Goal: Task Accomplishment & Management: Use online tool/utility

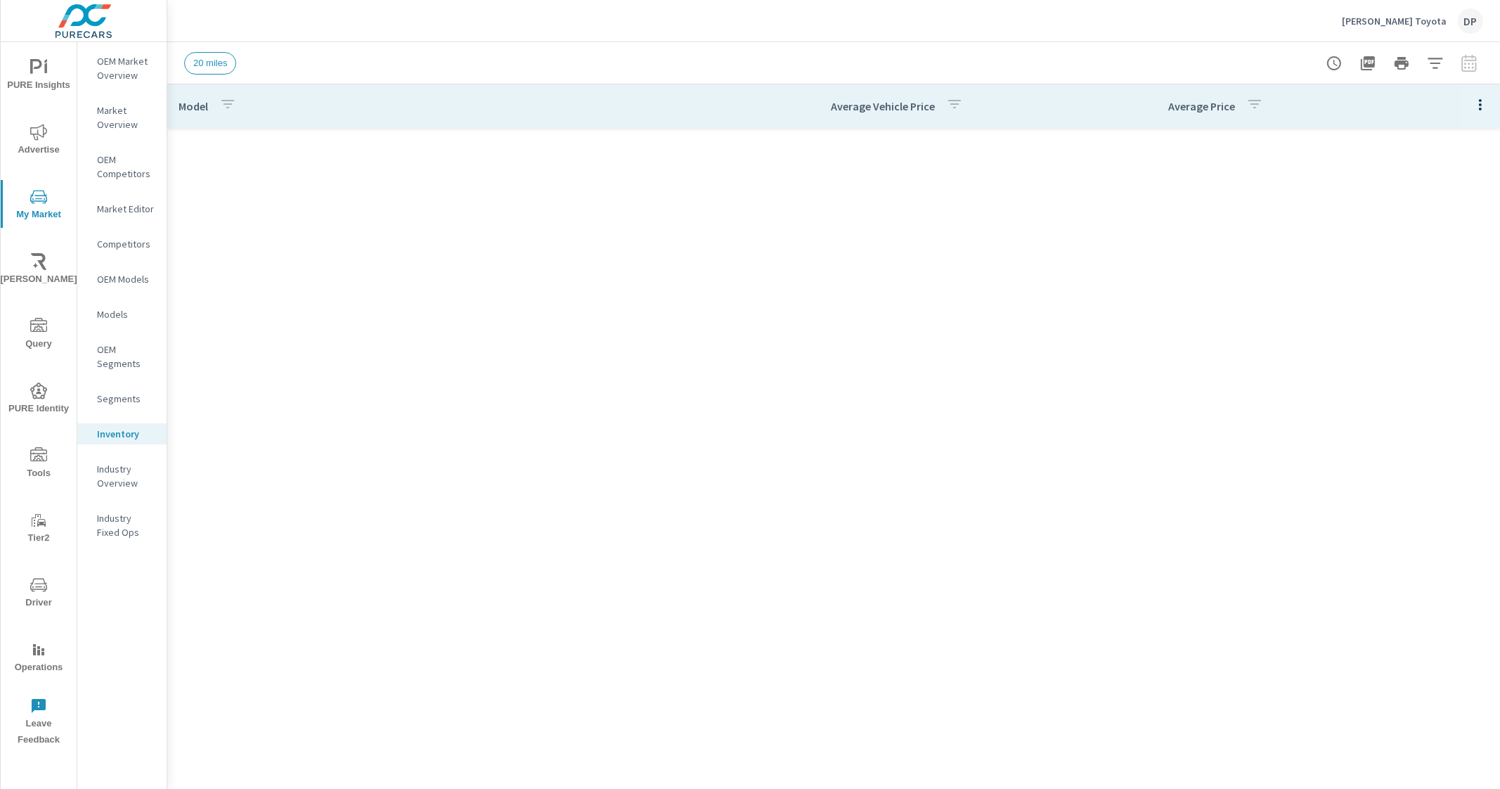
scroll to position [1211, 0]
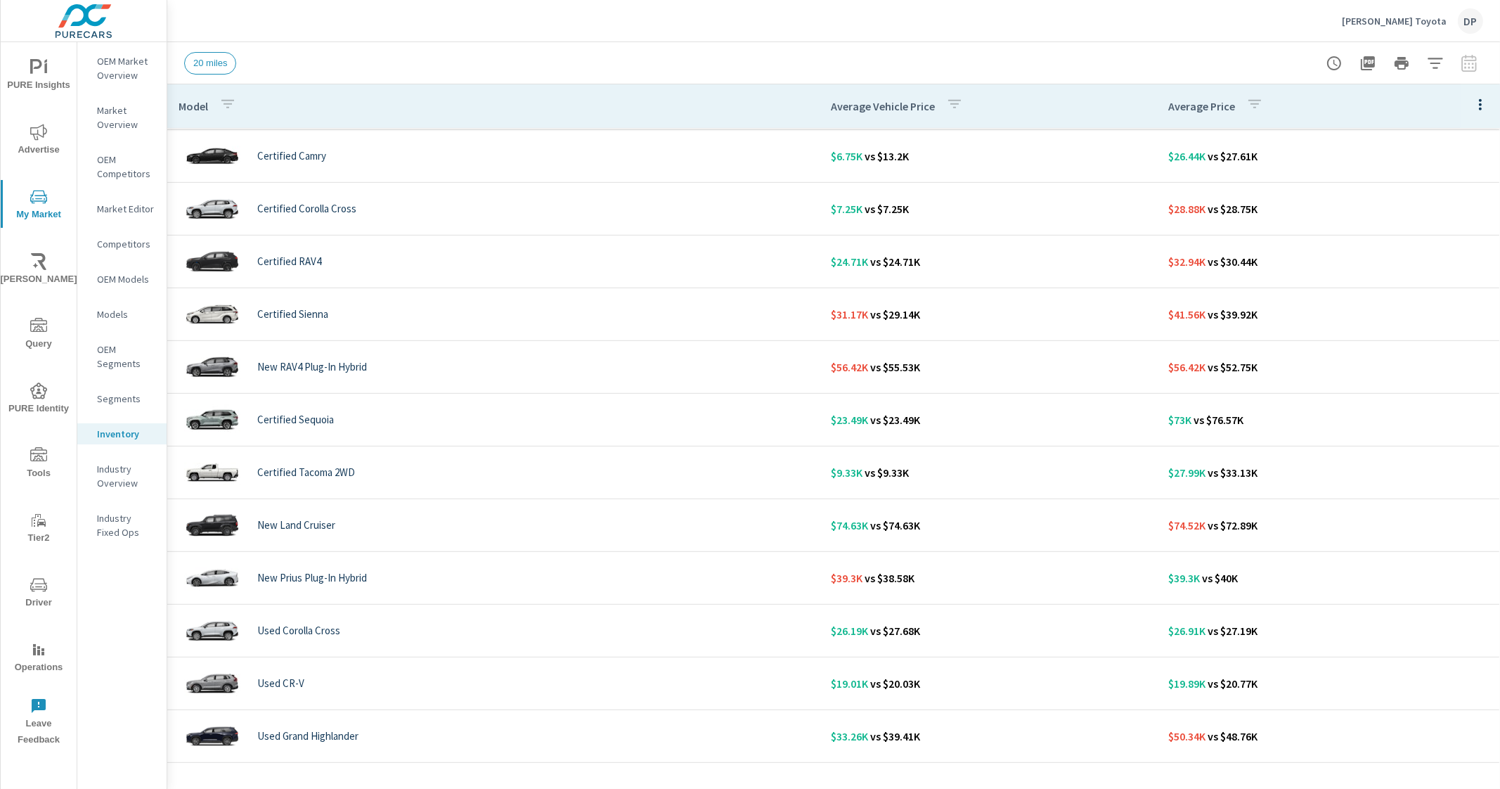
click at [1047, 18] on div "[PERSON_NAME] Toyota DP" at bounding box center [833, 20] width 1299 height 41
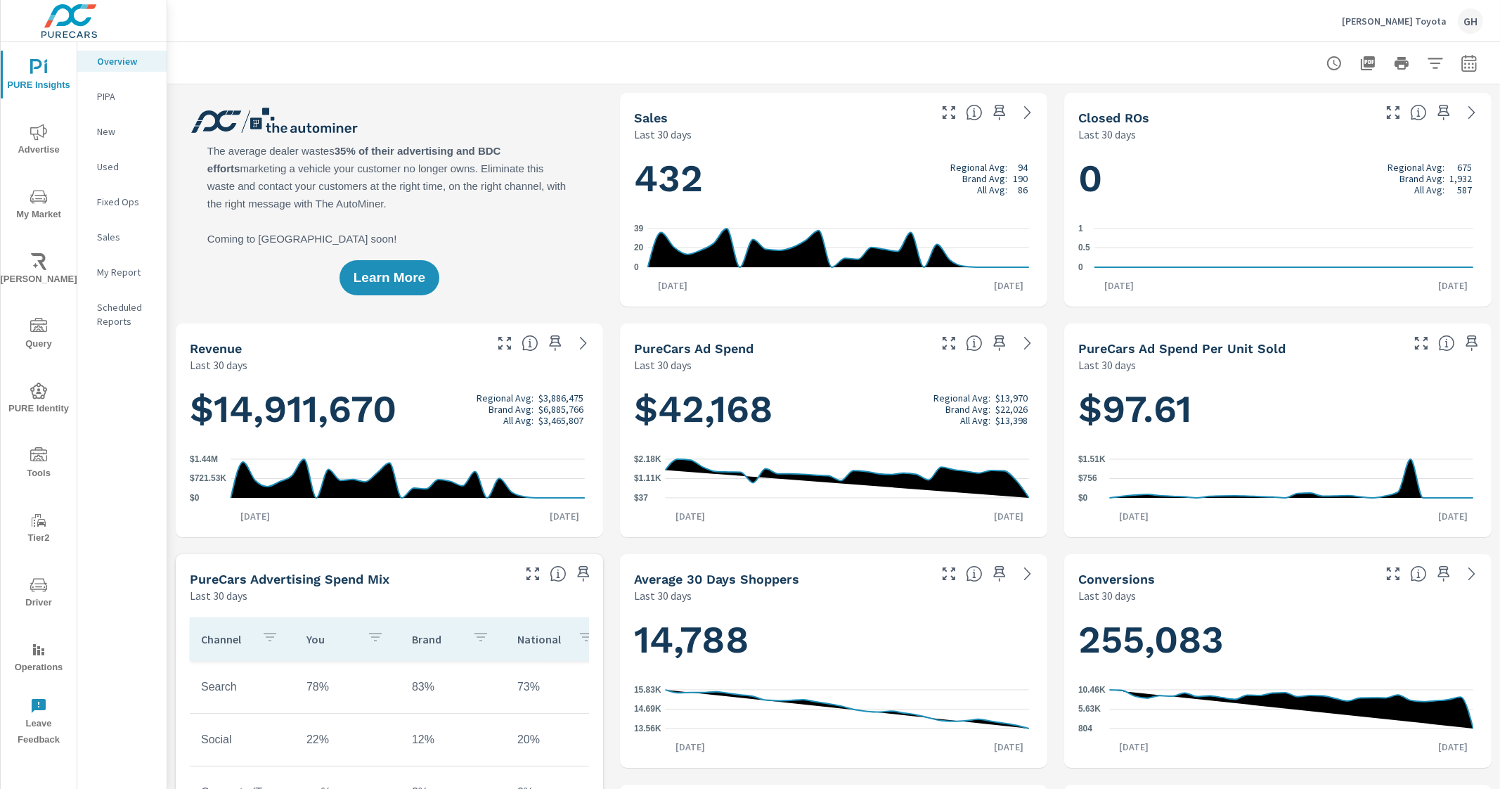
click at [44, 198] on icon "nav menu" at bounding box center [38, 196] width 17 height 17
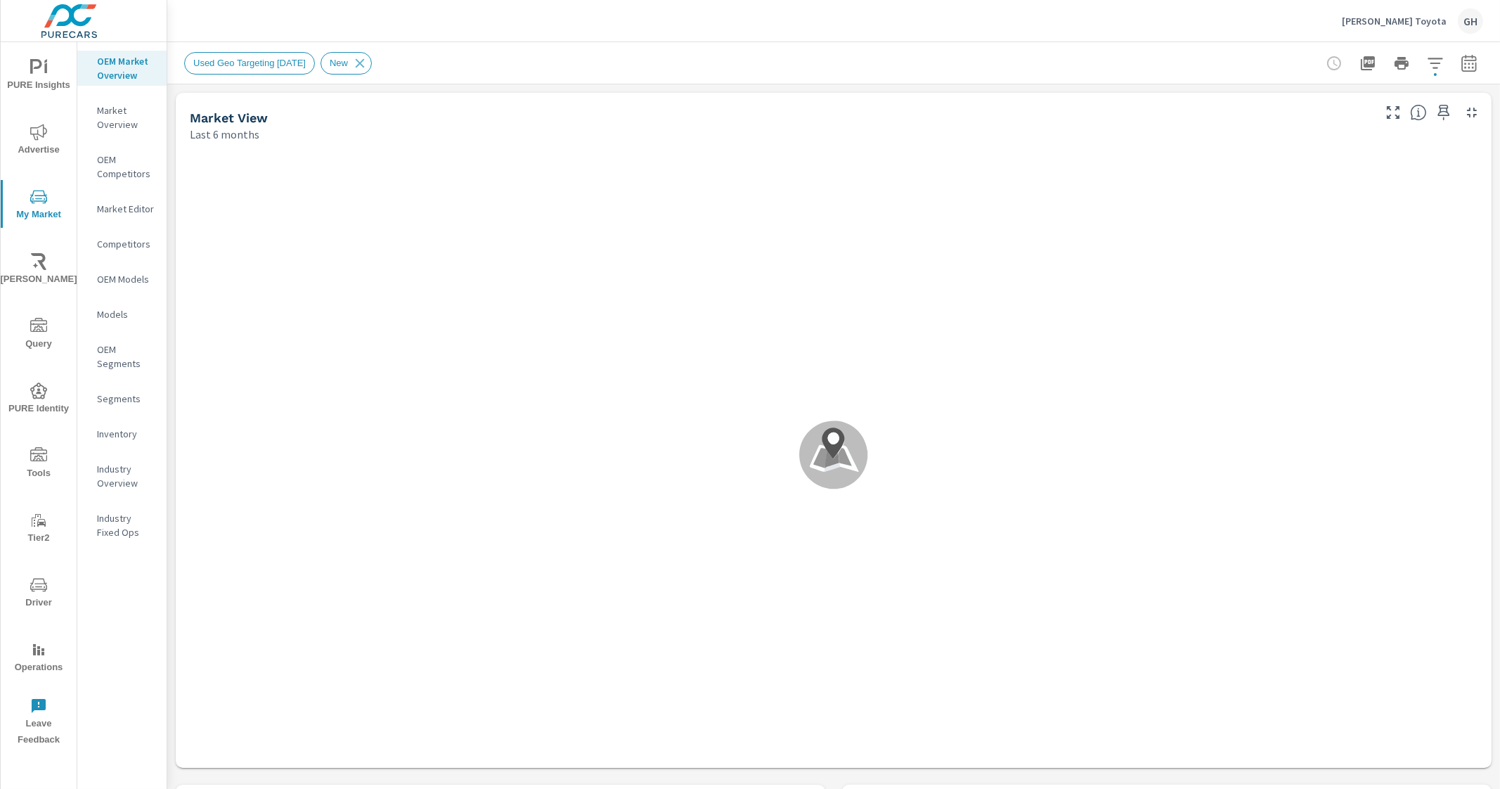
click at [127, 433] on p "Inventory" at bounding box center [126, 434] width 58 height 14
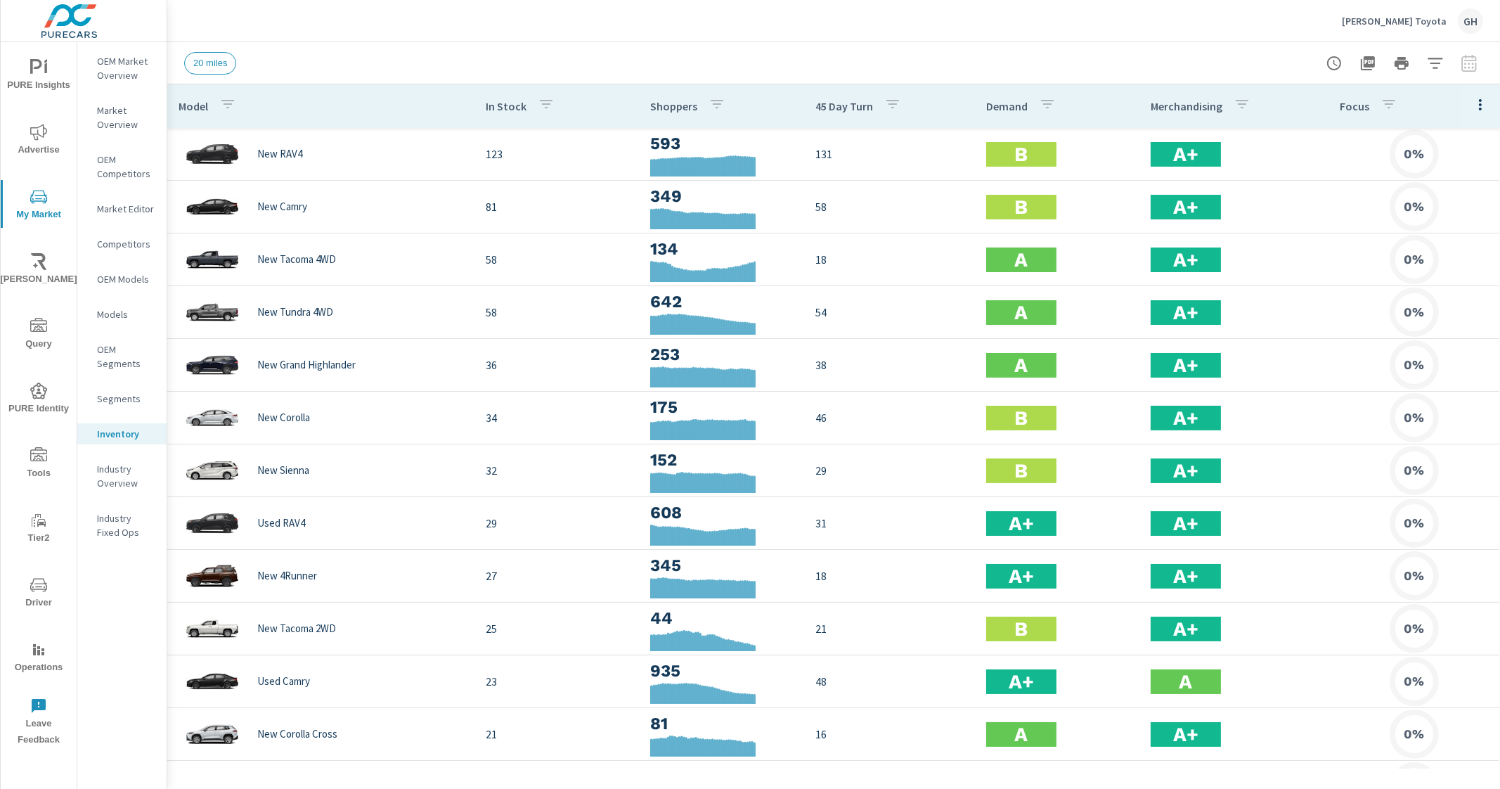
click at [1472, 99] on icon "button" at bounding box center [1480, 104] width 17 height 17
click at [1441, 266] on span "Market Comparison" at bounding box center [1435, 264] width 89 height 14
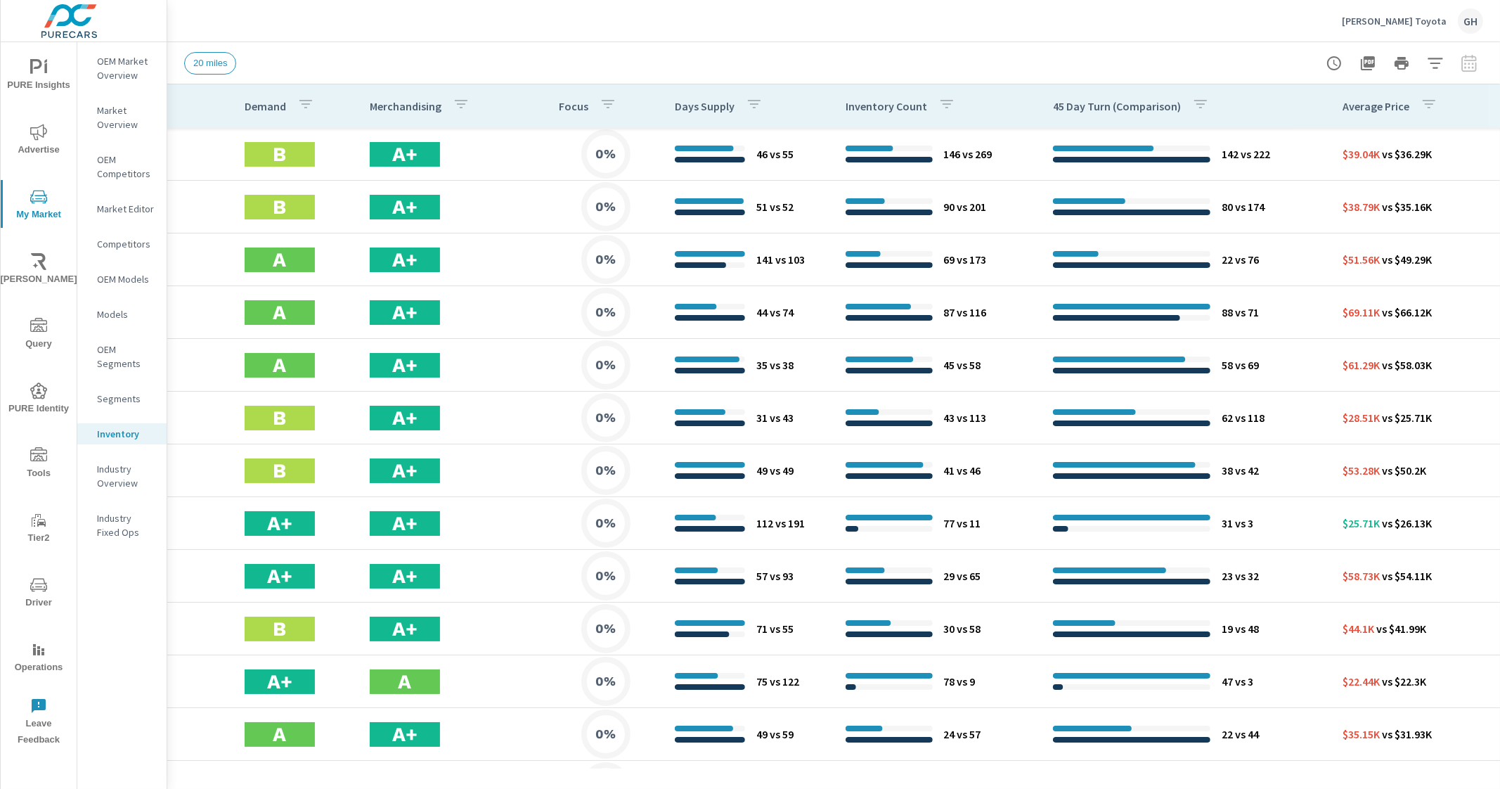
scroll to position [0, 706]
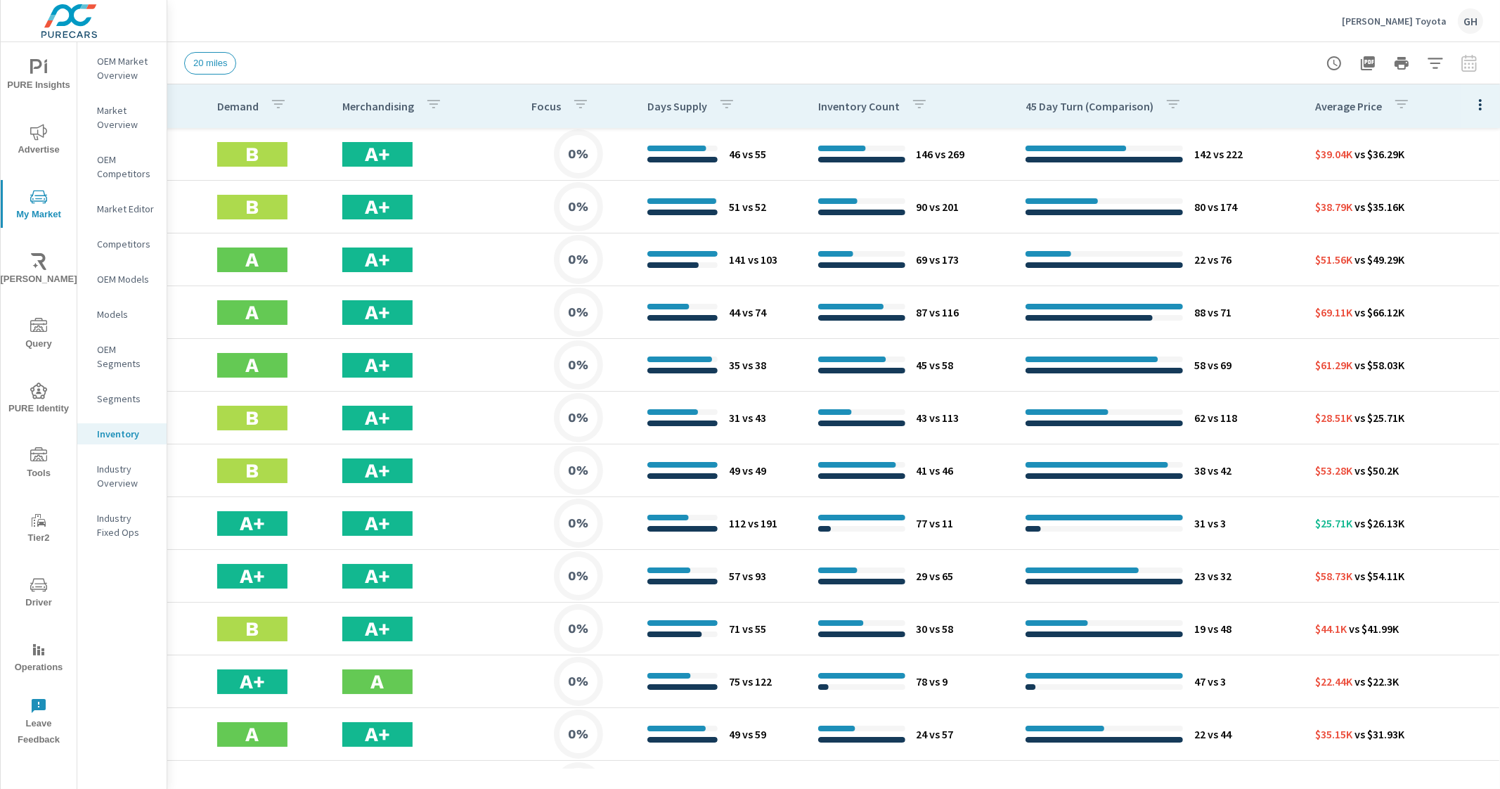
click at [1472, 100] on icon "button" at bounding box center [1480, 104] width 17 height 17
click at [1417, 334] on div "Customize columns..." at bounding box center [1434, 326] width 111 height 25
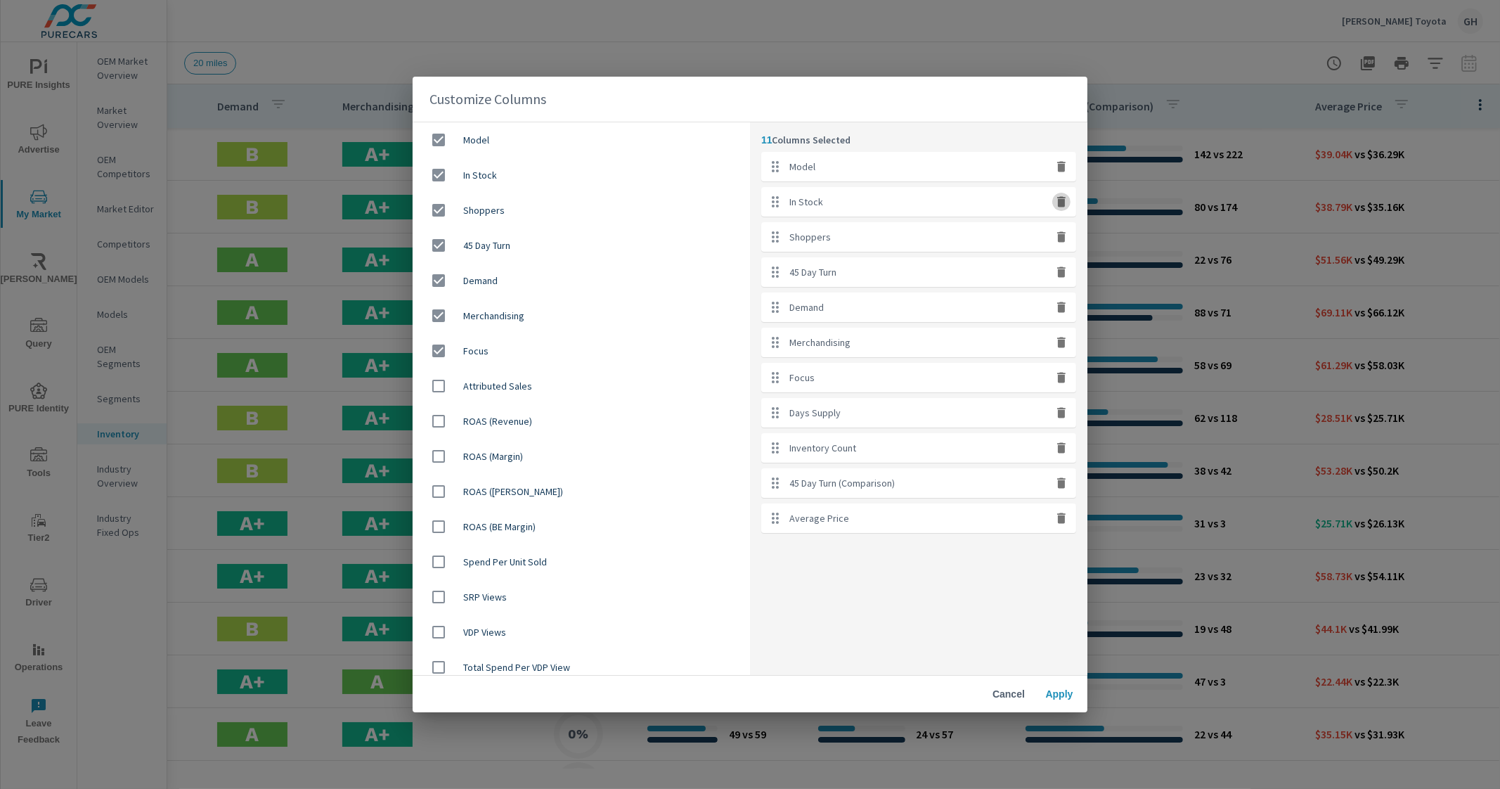
click at [1062, 207] on icon "button" at bounding box center [1061, 202] width 8 height 11
checkbox input "false"
click at [1062, 207] on icon "button" at bounding box center [1061, 202] width 8 height 11
checkbox input "false"
click at [1062, 207] on icon "button" at bounding box center [1061, 202] width 8 height 11
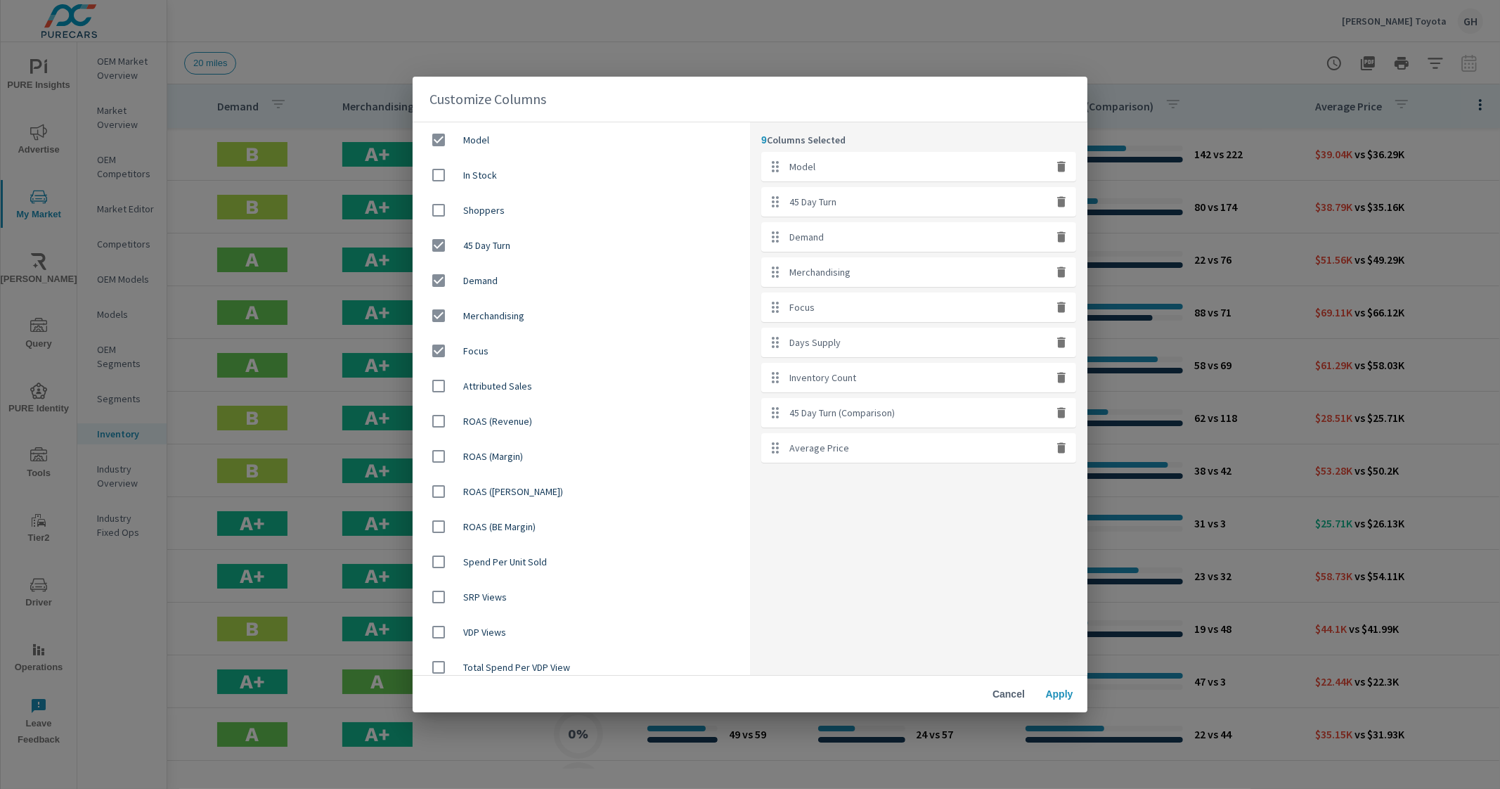
checkbox input "false"
click at [1062, 207] on icon "button" at bounding box center [1061, 202] width 8 height 11
checkbox input "false"
click at [1062, 205] on icon "button" at bounding box center [1061, 202] width 8 height 11
checkbox input "false"
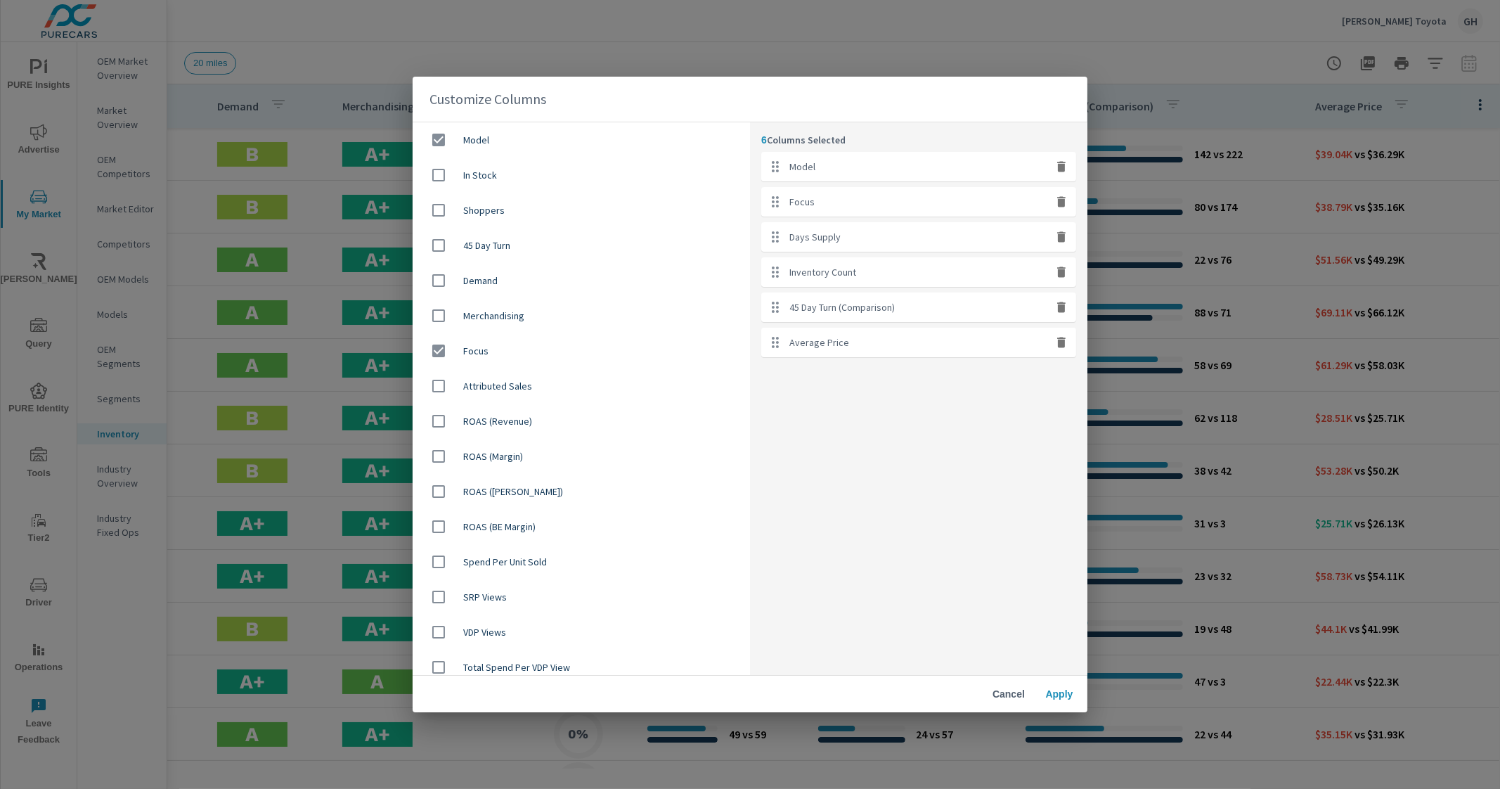
click at [1062, 205] on icon "button" at bounding box center [1061, 202] width 8 height 11
checkbox input "false"
click at [1062, 205] on icon "button" at bounding box center [1061, 202] width 8 height 11
checkbox input "false"
click at [1062, 205] on icon "button" at bounding box center [1061, 202] width 8 height 11
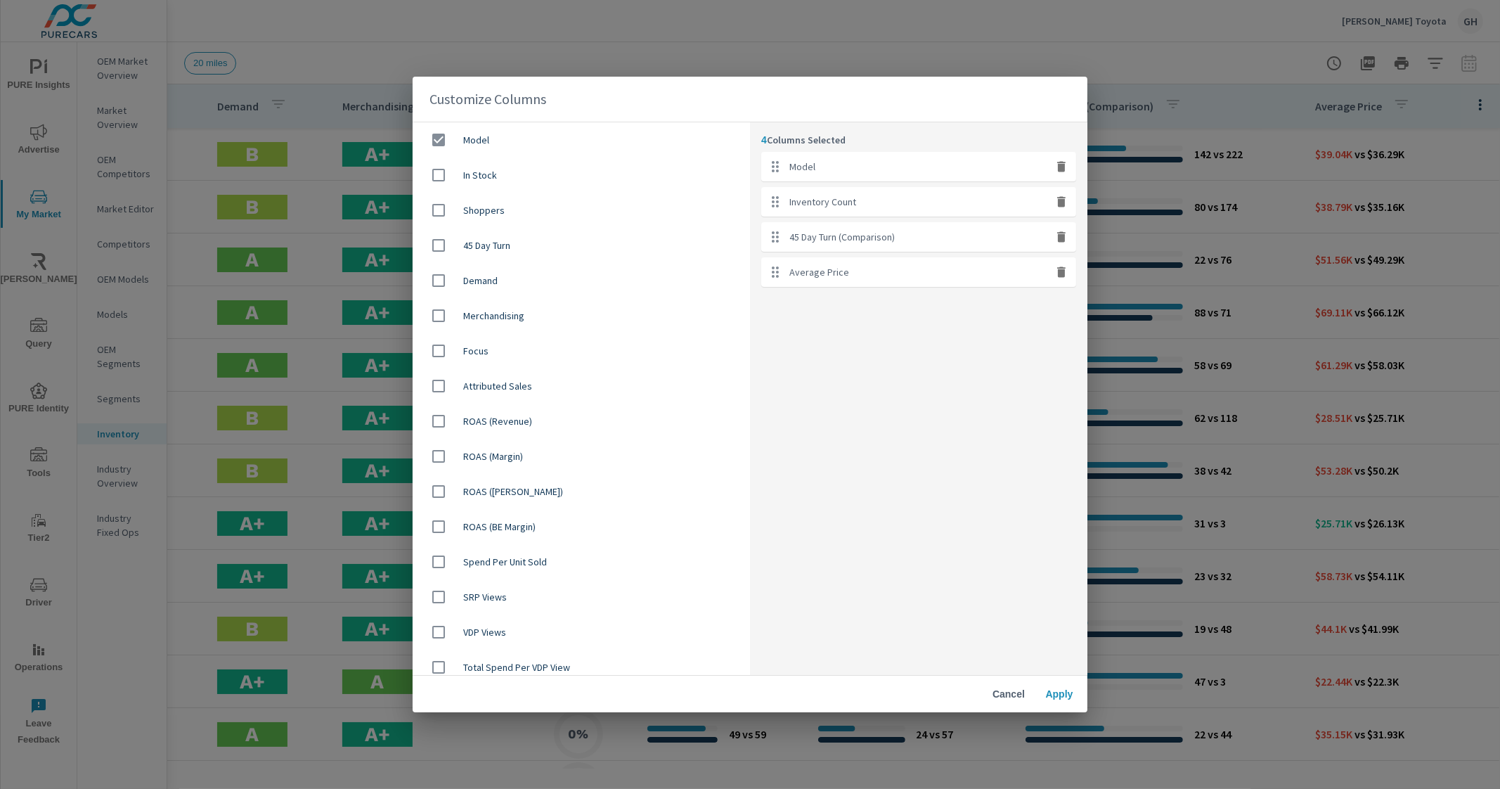
checkbox input "false"
click at [1062, 205] on icon "button" at bounding box center [1061, 202] width 8 height 11
checkbox input "false"
click at [1061, 205] on icon "button" at bounding box center [1061, 202] width 8 height 11
checkbox input "false"
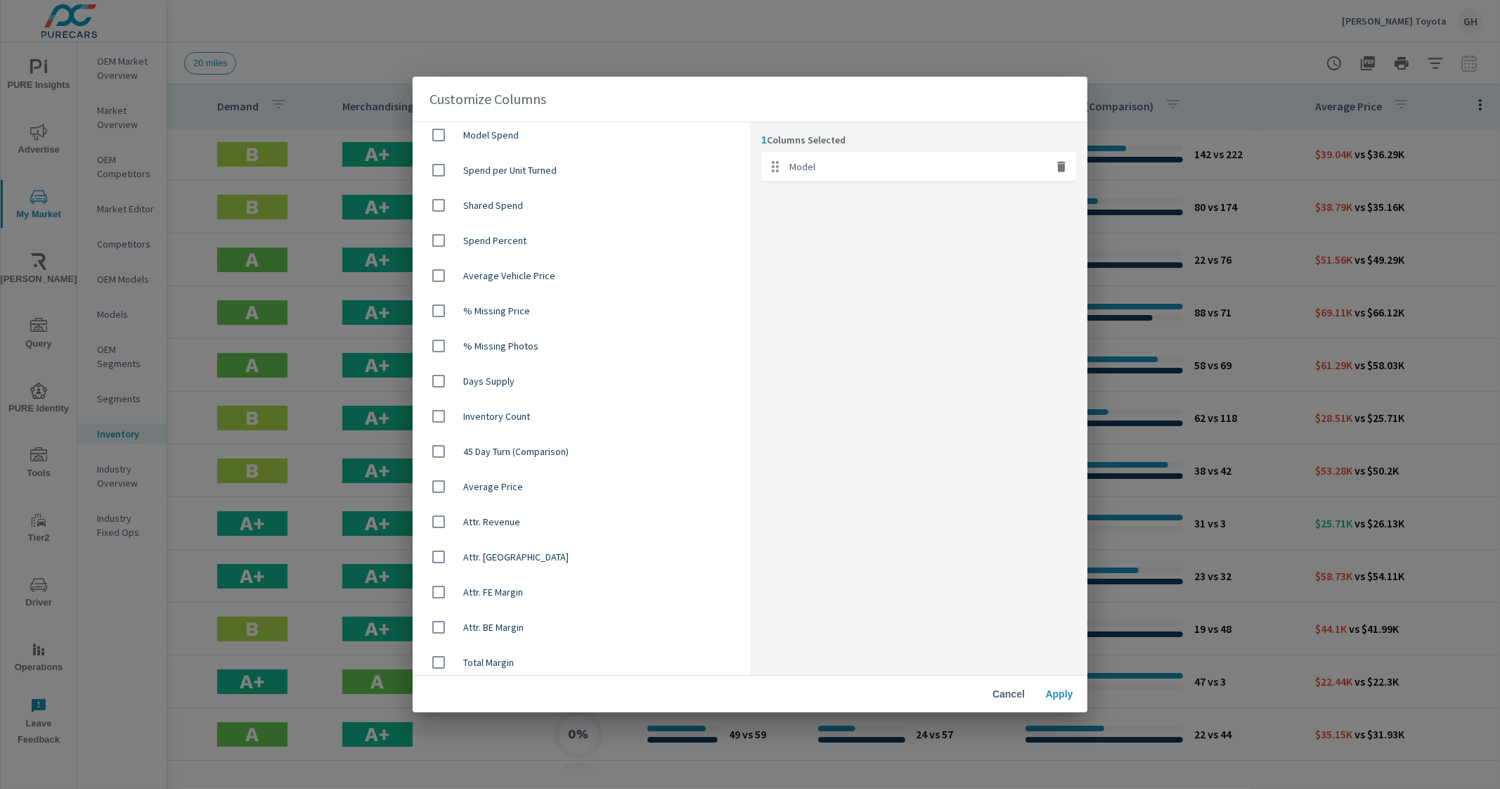
scroll to position [800, 0]
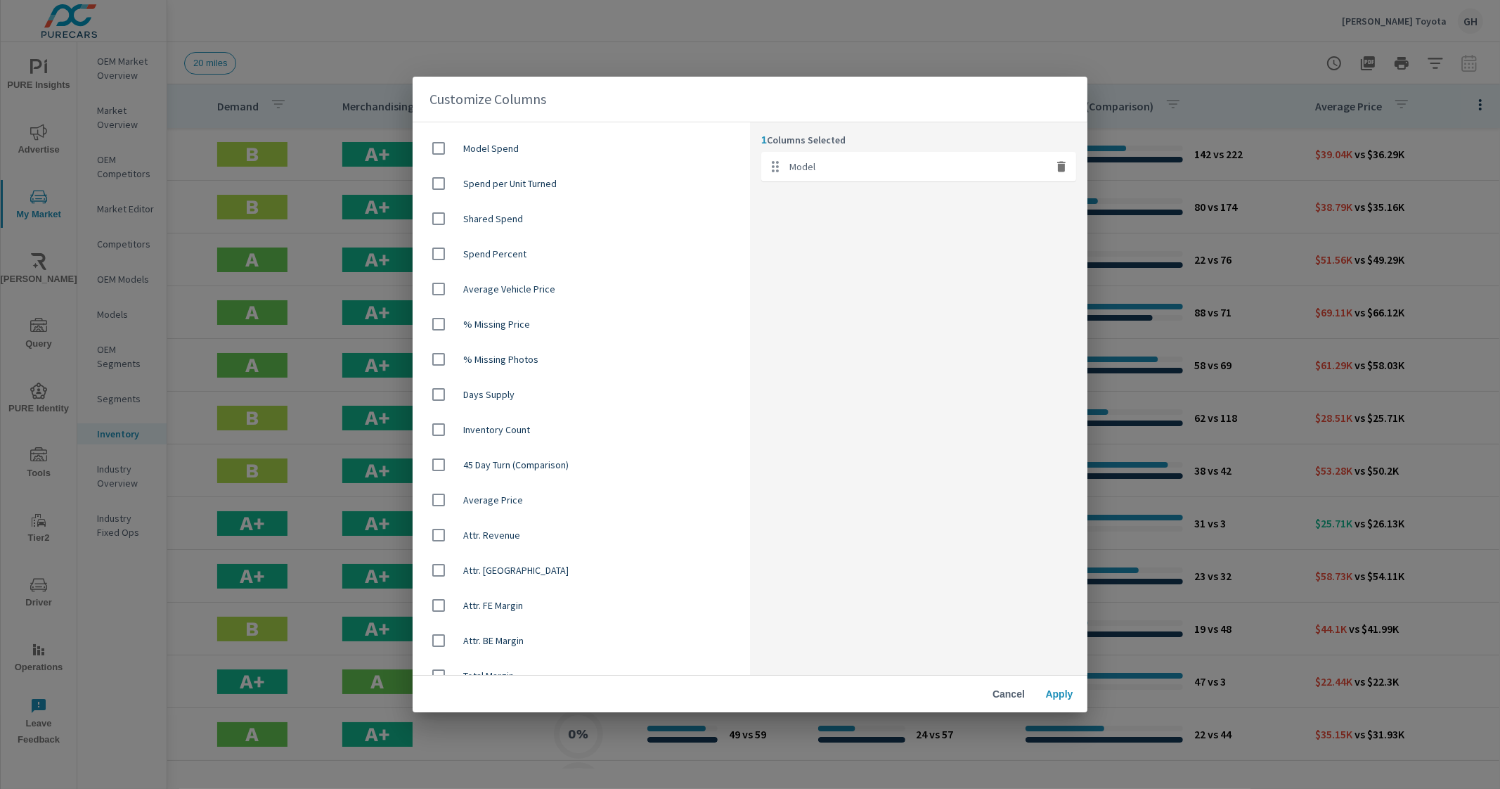
click at [545, 288] on span "Average Vehicle Price" at bounding box center [601, 289] width 276 height 14
checkbox input "true"
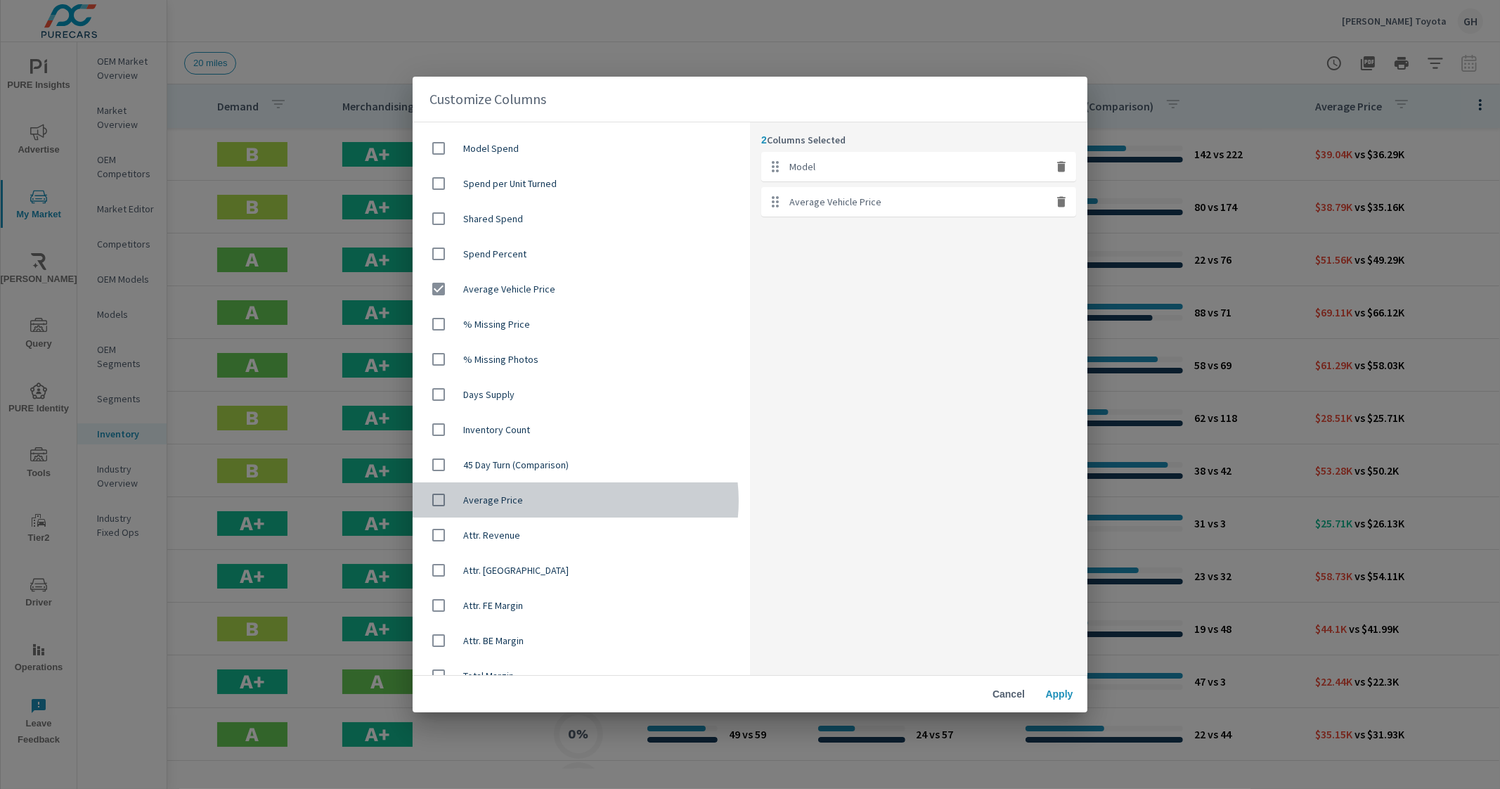
click at [570, 501] on span "Average Price" at bounding box center [601, 500] width 276 height 14
checkbox input "true"
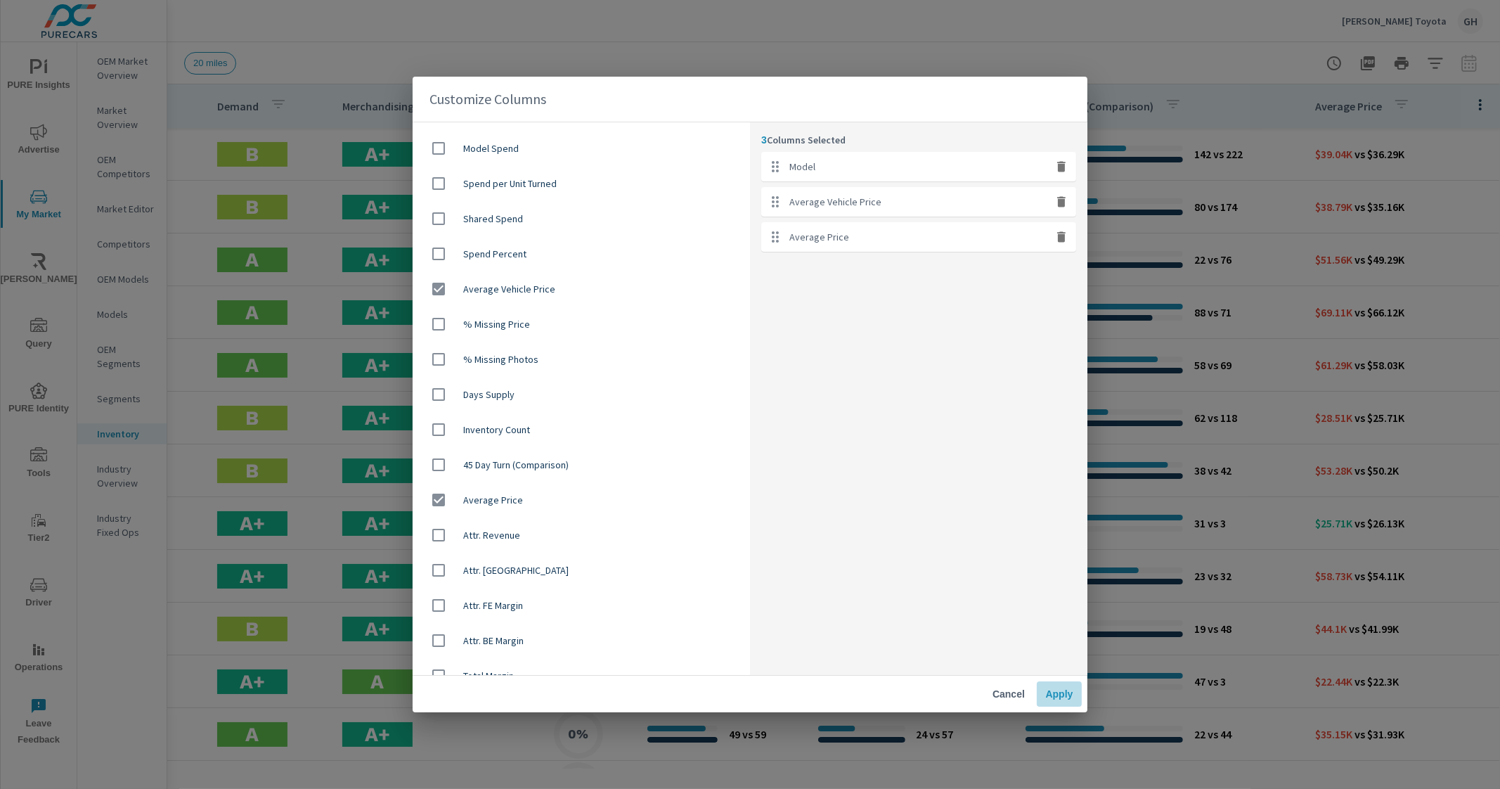
click at [1064, 688] on span "Apply" at bounding box center [1060, 694] width 34 height 13
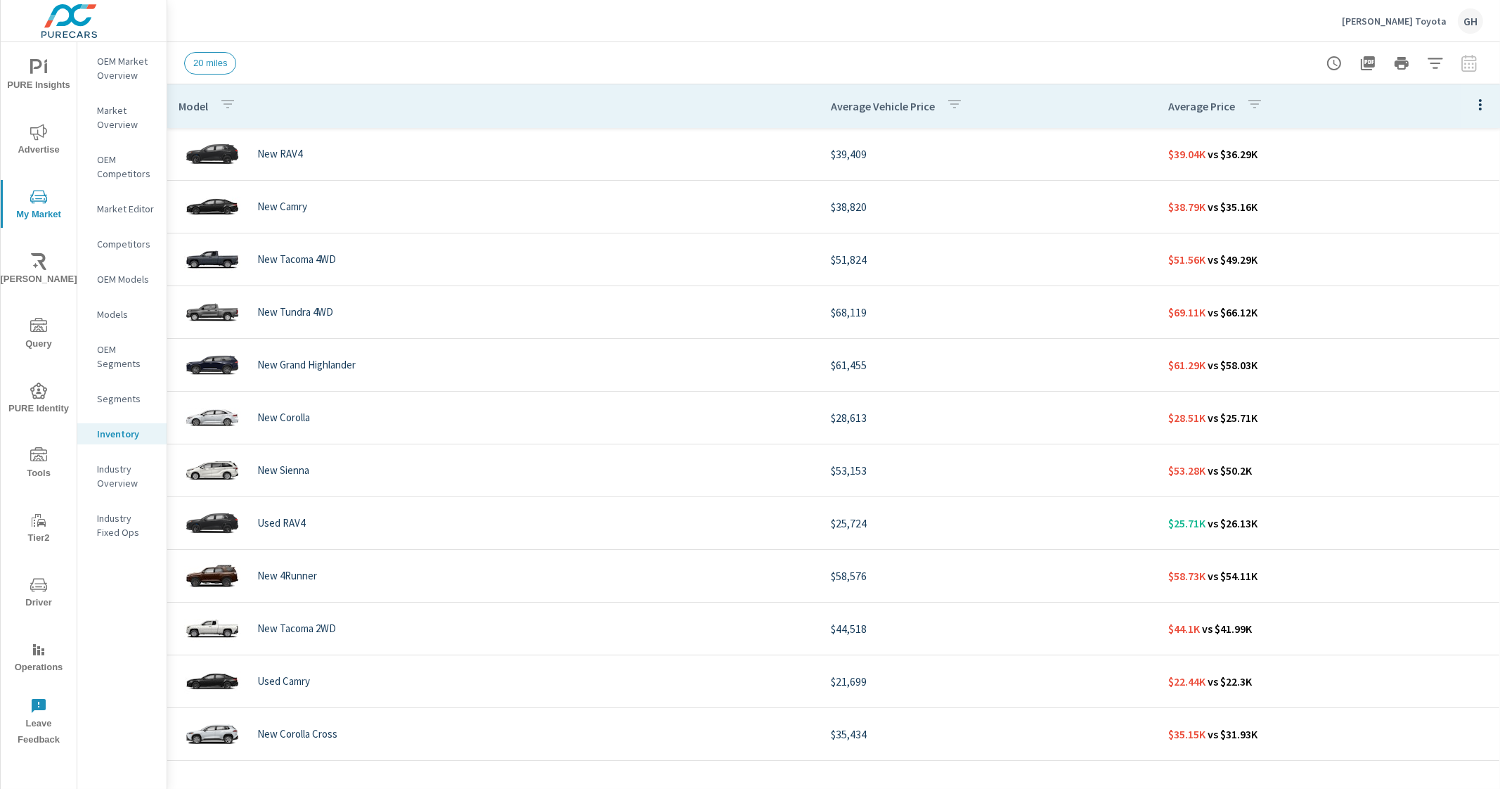
click at [806, 32] on div "Sterling McCall Toyota GH" at bounding box center [833, 20] width 1299 height 41
